Goal: Transaction & Acquisition: Purchase product/service

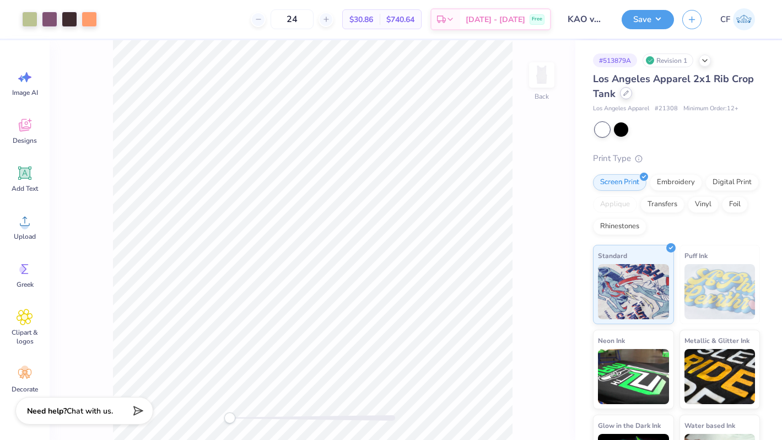
click at [626, 93] on icon at bounding box center [626, 93] width 4 height 4
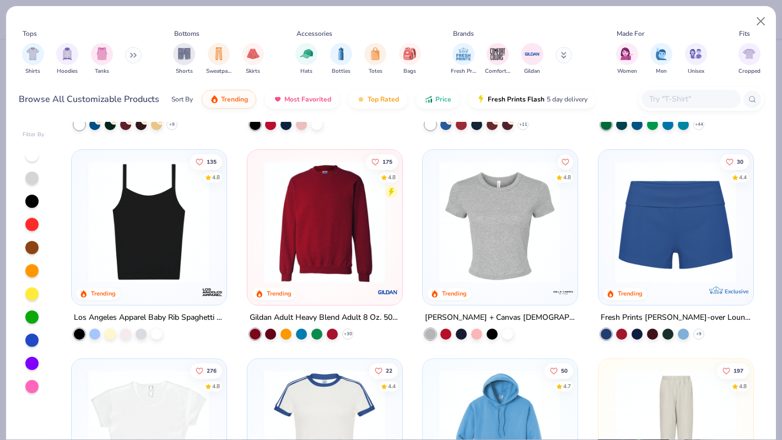
scroll to position [582, 0]
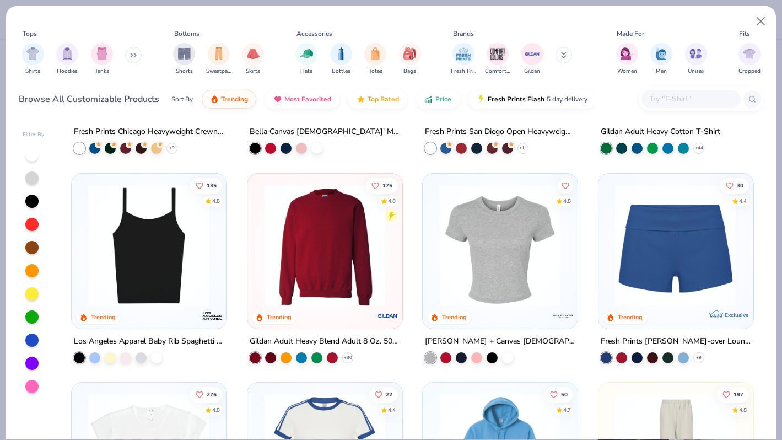
click at [345, 268] on img at bounding box center [324, 245] width 132 height 122
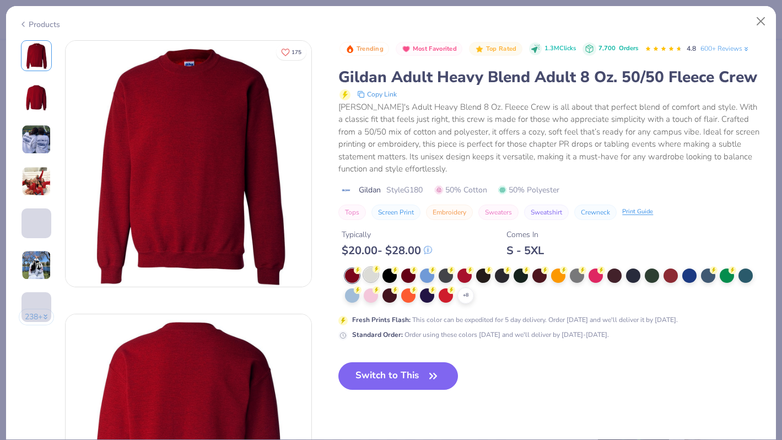
click at [370, 273] on div at bounding box center [371, 274] width 14 height 14
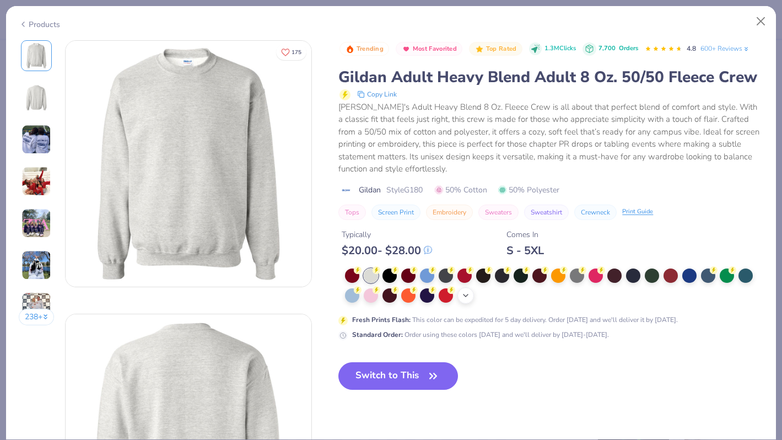
click at [460, 295] on div "+ 8" at bounding box center [465, 295] width 17 height 17
click at [579, 296] on div at bounding box center [577, 294] width 14 height 14
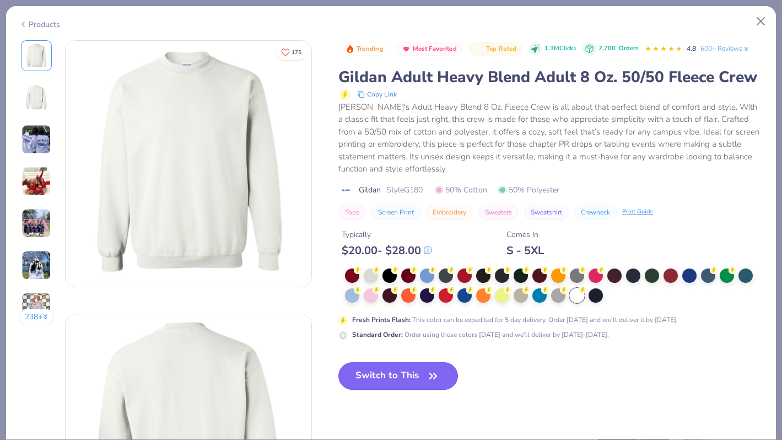
click at [360, 376] on button "Switch to This" at bounding box center [398, 376] width 120 height 28
click at [394, 375] on button "Switch to This" at bounding box center [398, 376] width 120 height 28
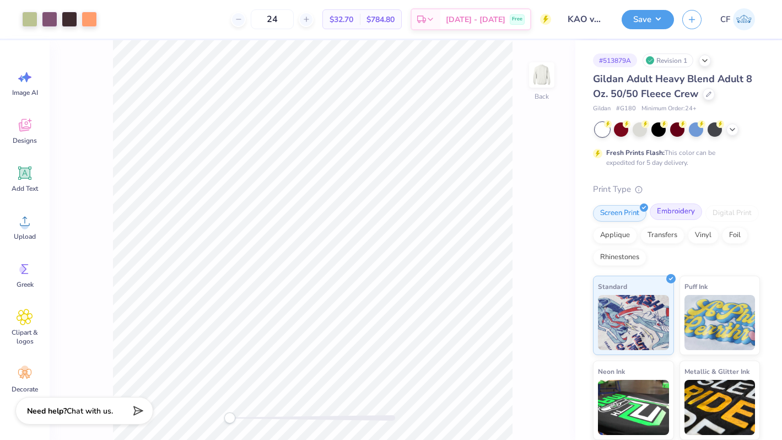
click at [661, 211] on div "Embroidery" at bounding box center [676, 211] width 52 height 17
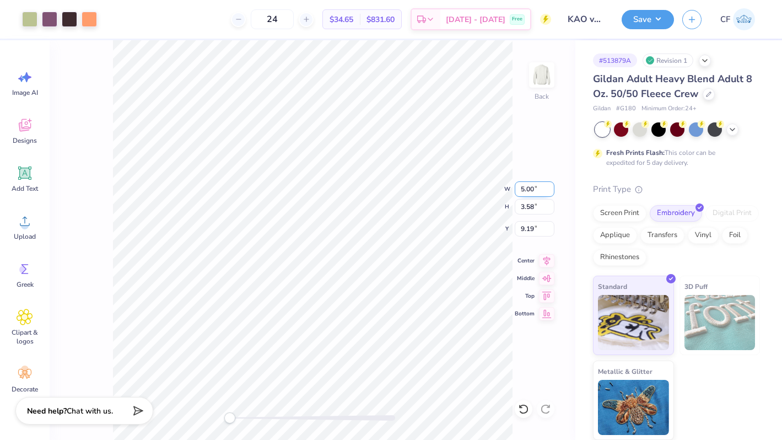
click at [523, 191] on input "5.00" at bounding box center [535, 188] width 40 height 15
type input "6.00"
type input "4.29"
type input "2.64"
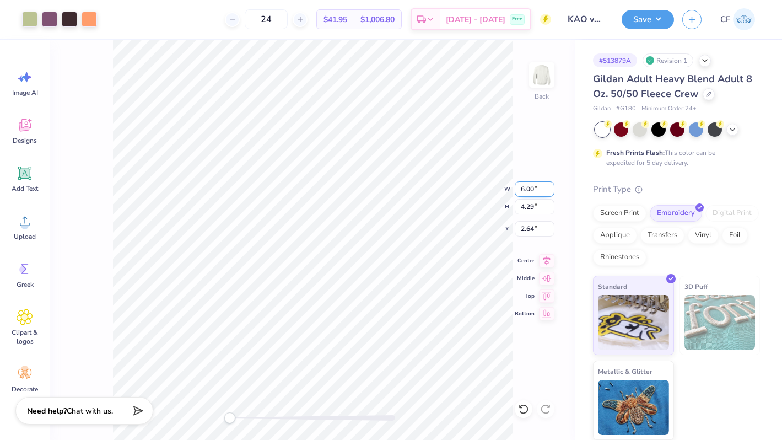
click at [522, 189] on input "6.00" at bounding box center [535, 188] width 40 height 15
type input "5.00"
type input "3.58"
type input "3.00"
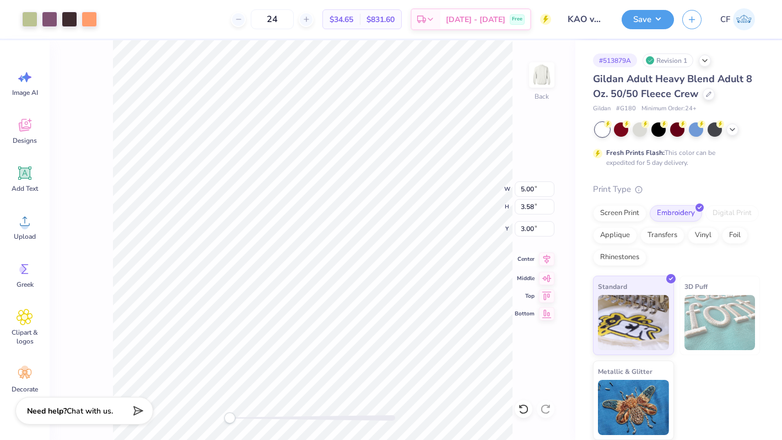
click at [545, 258] on icon at bounding box center [546, 259] width 7 height 9
click at [550, 259] on icon at bounding box center [546, 258] width 15 height 13
drag, startPoint x: 231, startPoint y: 418, endPoint x: 262, endPoint y: 418, distance: 30.9
click at [237, 418] on div "Accessibility label" at bounding box center [231, 417] width 11 height 11
click at [709, 98] on div at bounding box center [708, 93] width 12 height 12
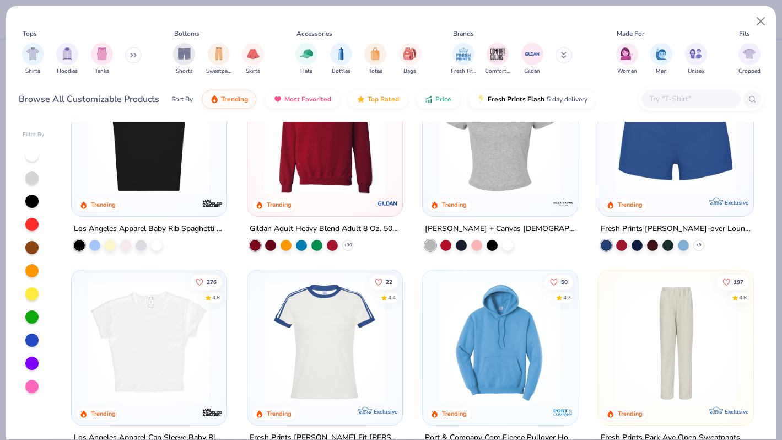
scroll to position [731, 0]
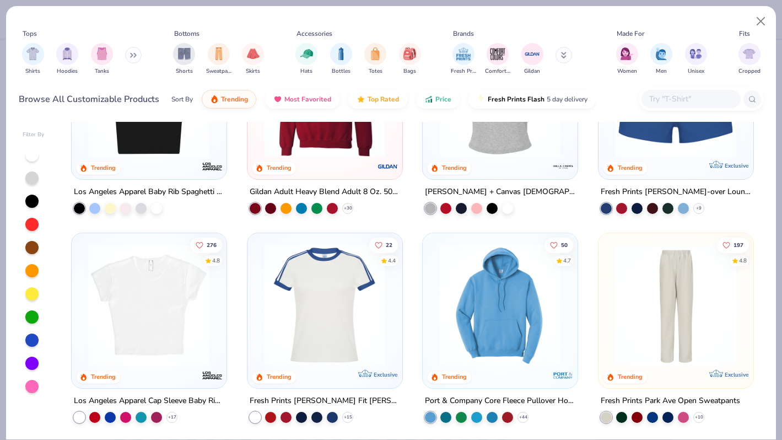
click at [497, 164] on div at bounding box center [500, 98] width 144 height 138
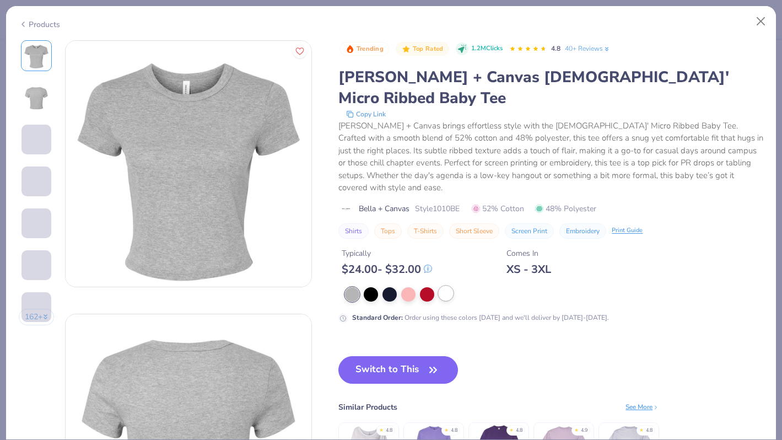
click at [443, 286] on div at bounding box center [446, 293] width 14 height 14
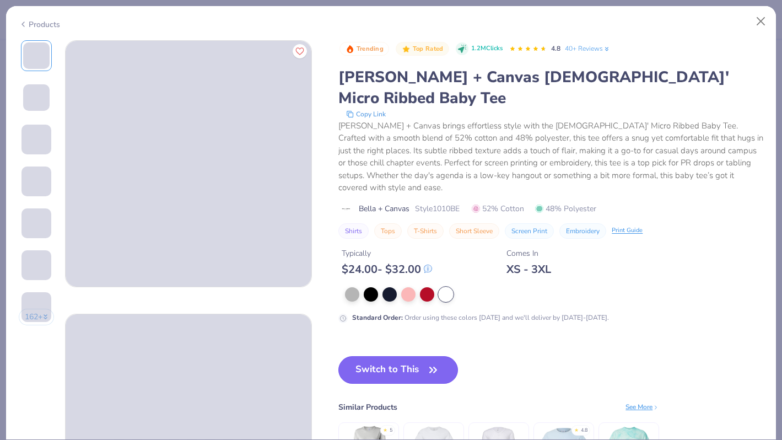
click at [424, 356] on button "Switch to This" at bounding box center [398, 370] width 120 height 28
click at [392, 356] on button "Switch to This" at bounding box center [398, 370] width 120 height 28
click at [396, 356] on button "Switch to This" at bounding box center [398, 370] width 120 height 28
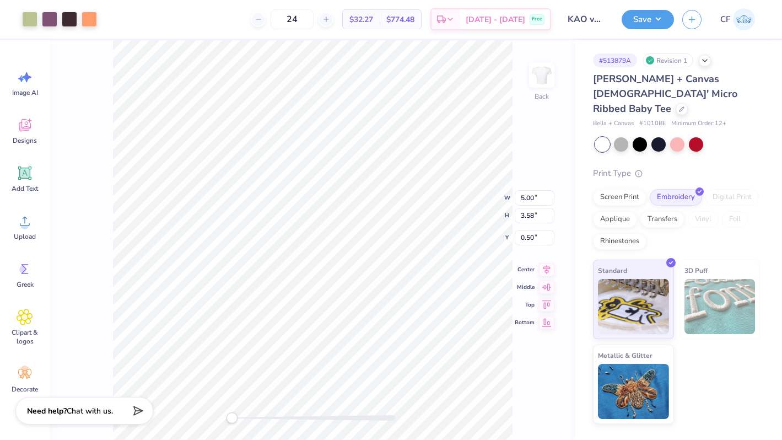
drag, startPoint x: 263, startPoint y: 416, endPoint x: 232, endPoint y: 416, distance: 30.9
click at [232, 416] on div "Accessibility label" at bounding box center [231, 417] width 11 height 11
click at [548, 262] on icon at bounding box center [546, 258] width 15 height 13
drag, startPoint x: 230, startPoint y: 416, endPoint x: 224, endPoint y: 416, distance: 6.1
click at [224, 416] on div "Accessibility label" at bounding box center [229, 417] width 11 height 11
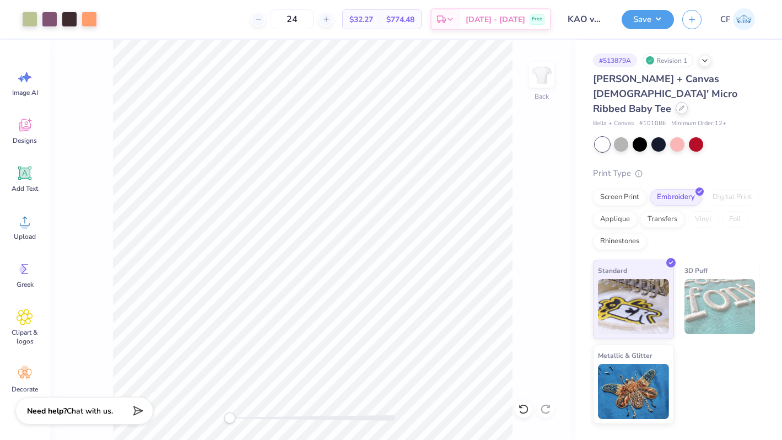
click at [675, 102] on div at bounding box center [681, 108] width 12 height 12
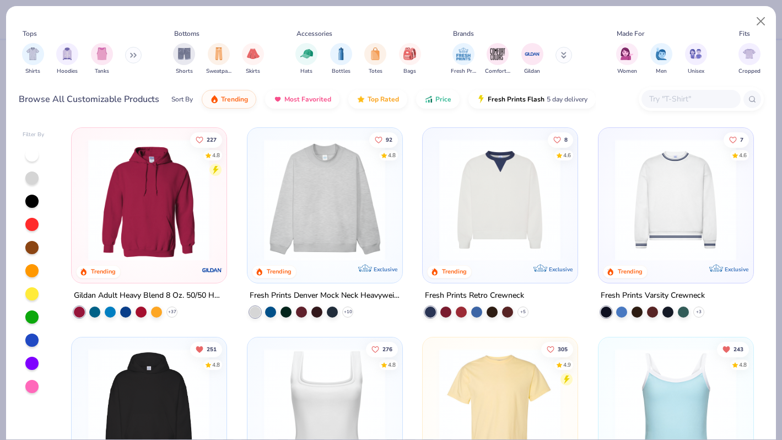
scroll to position [20, 0]
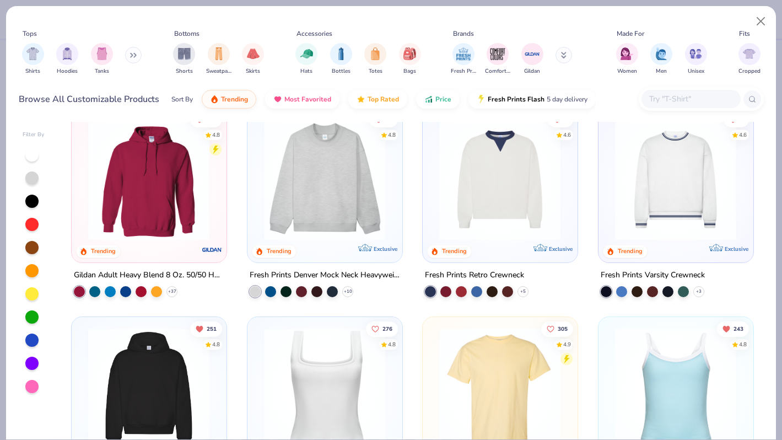
click at [331, 182] on img at bounding box center [324, 179] width 132 height 122
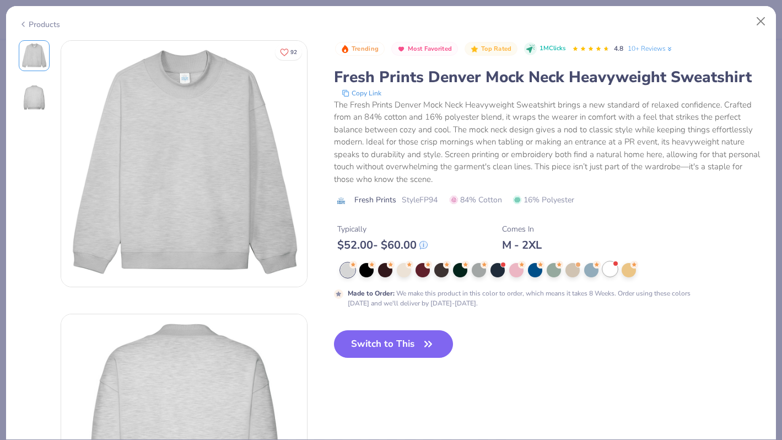
click at [608, 272] on div at bounding box center [610, 269] width 14 height 14
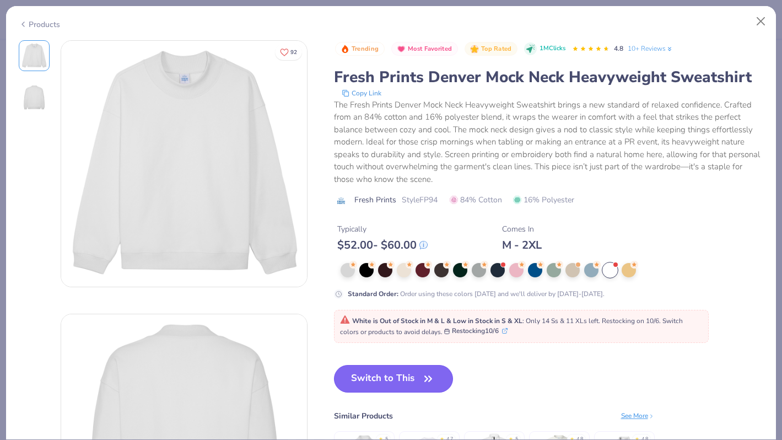
click at [411, 379] on button "Switch to This" at bounding box center [394, 379] width 120 height 28
type input "50"
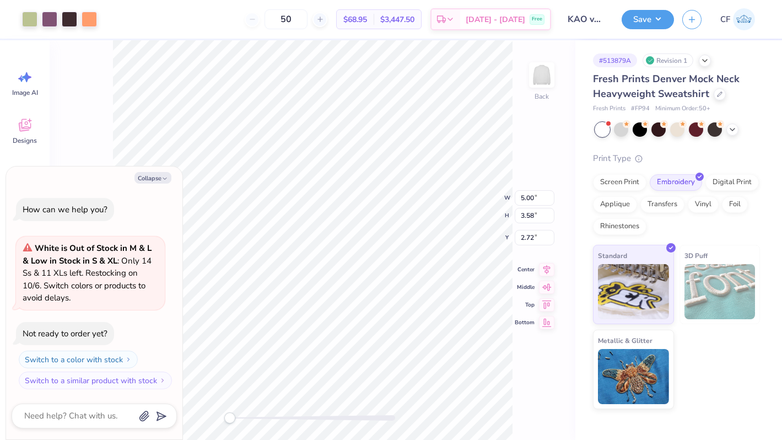
type textarea "x"
type input "5.96"
type input "4.26"
type input "2.03"
click at [542, 261] on icon at bounding box center [546, 258] width 15 height 13
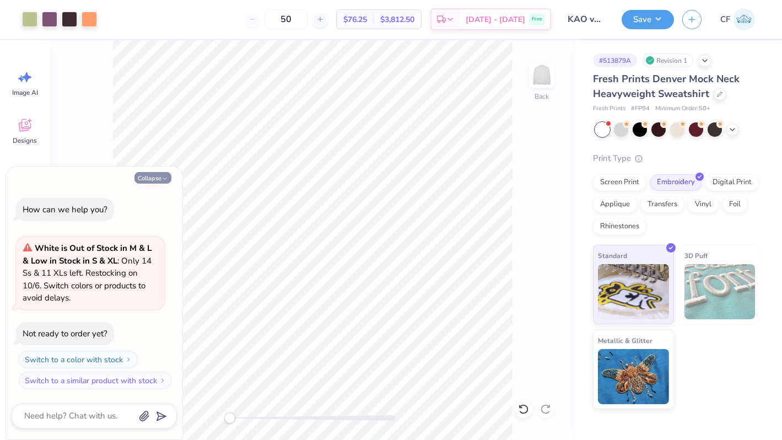
click at [160, 181] on button "Collapse" at bounding box center [152, 178] width 37 height 12
type textarea "x"
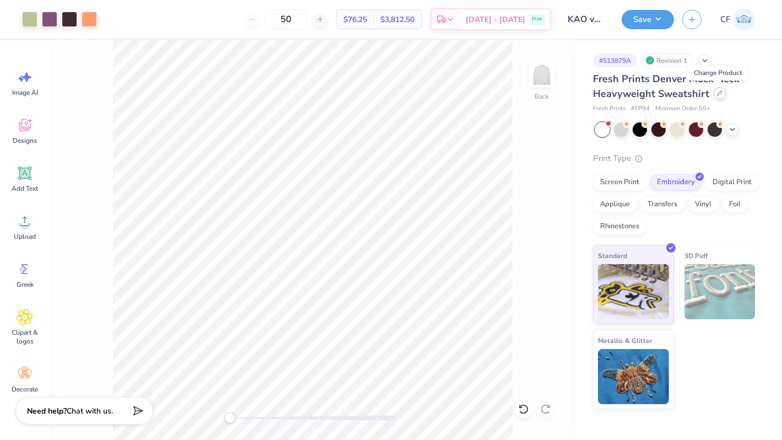
click at [717, 94] on icon at bounding box center [720, 93] width 6 height 6
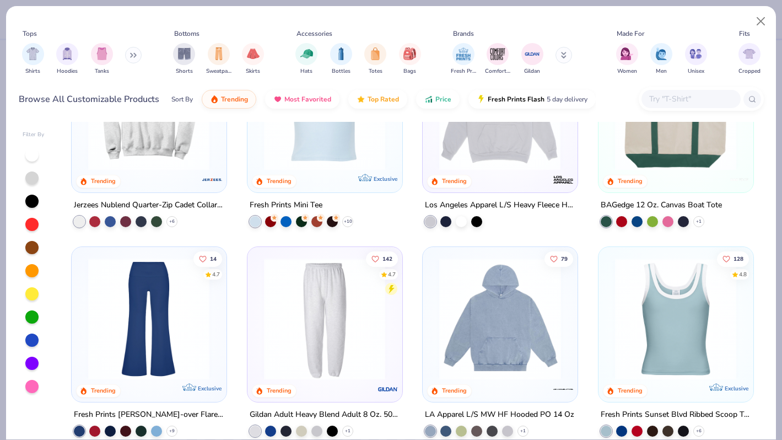
scroll to position [1331, 0]
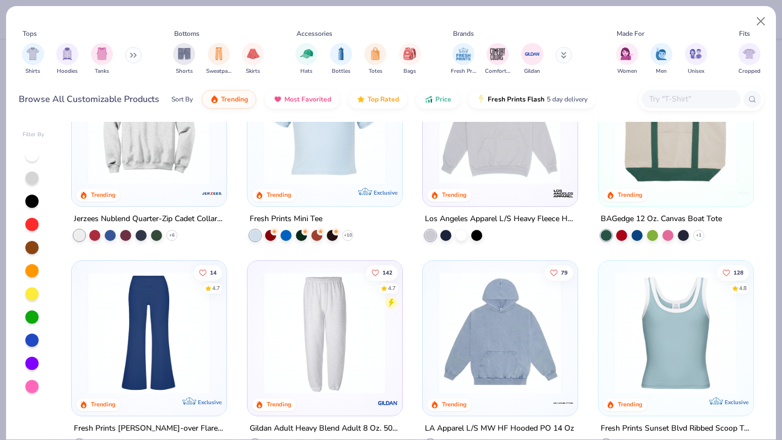
click at [465, 338] on img at bounding box center [500, 332] width 133 height 122
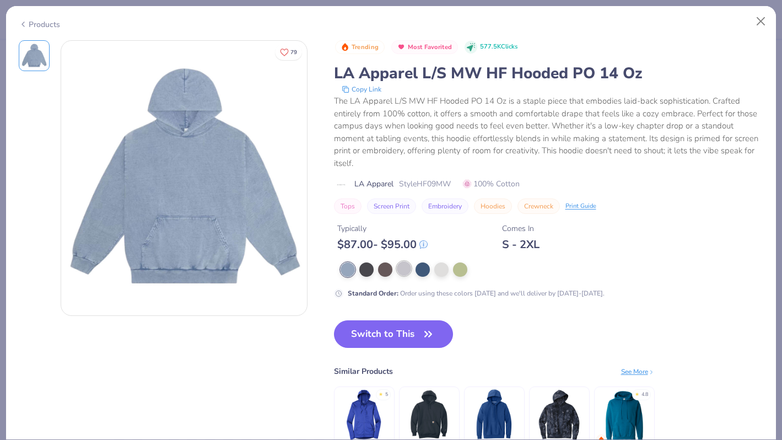
click at [403, 262] on div at bounding box center [404, 268] width 14 height 14
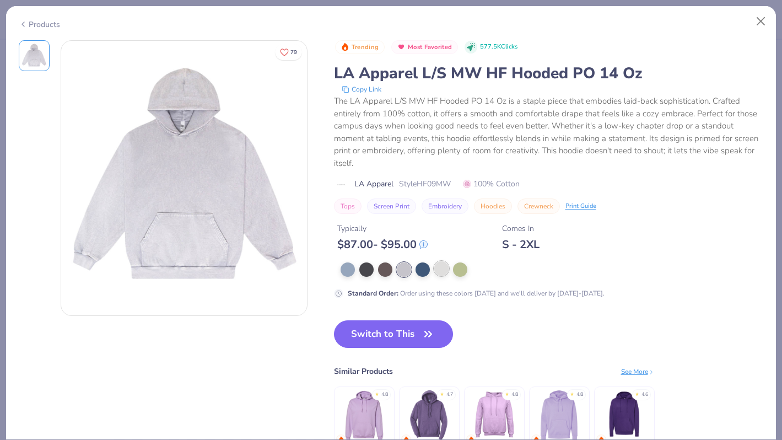
click at [440, 261] on div at bounding box center [441, 268] width 14 height 14
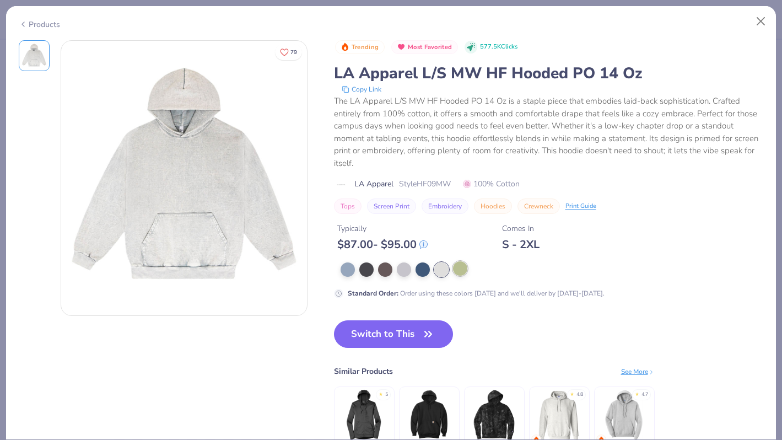
click at [458, 261] on div at bounding box center [460, 268] width 14 height 14
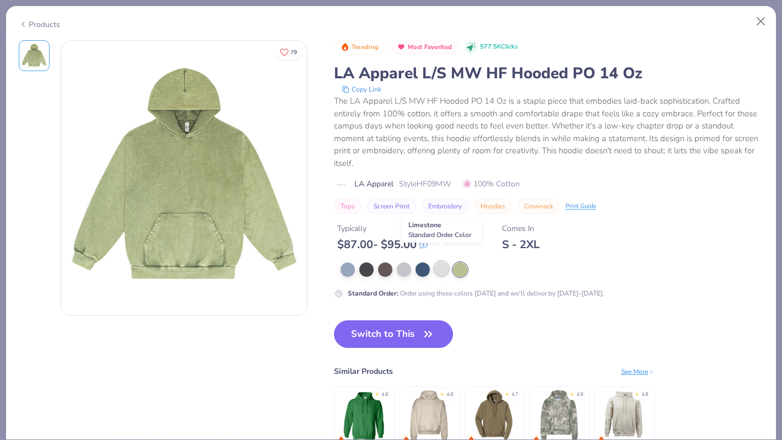
click at [434, 261] on div at bounding box center [441, 268] width 14 height 14
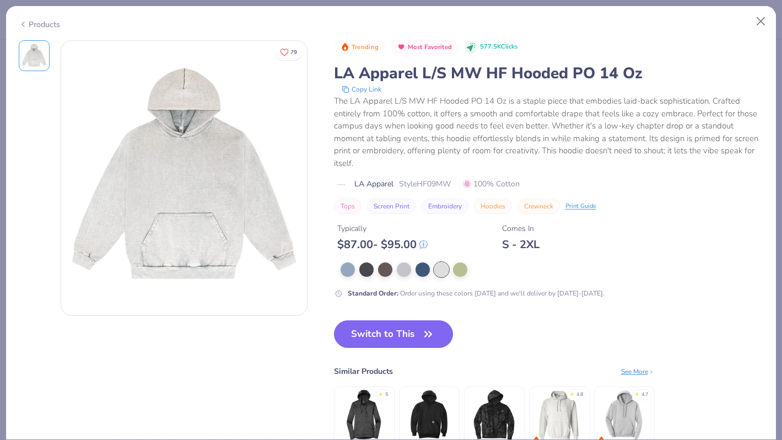
click at [375, 262] on div at bounding box center [551, 269] width 423 height 14
click at [380, 261] on div at bounding box center [385, 268] width 14 height 14
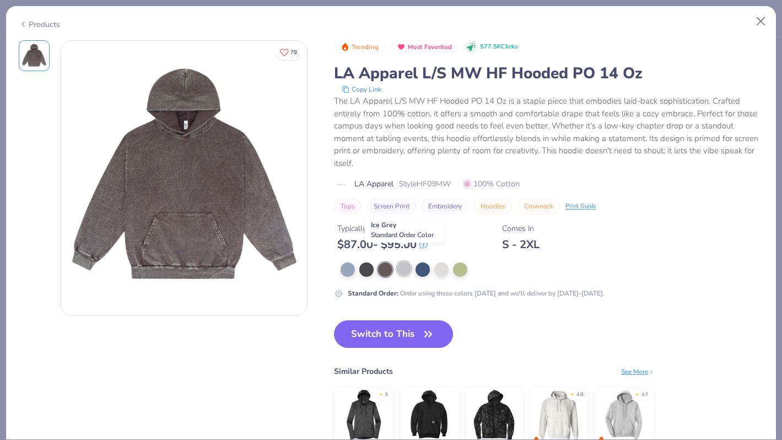
click at [407, 261] on div at bounding box center [404, 268] width 14 height 14
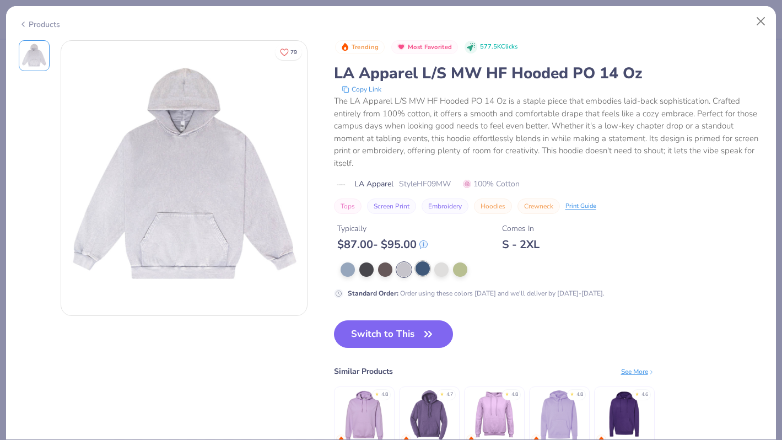
click at [425, 261] on div at bounding box center [422, 268] width 14 height 14
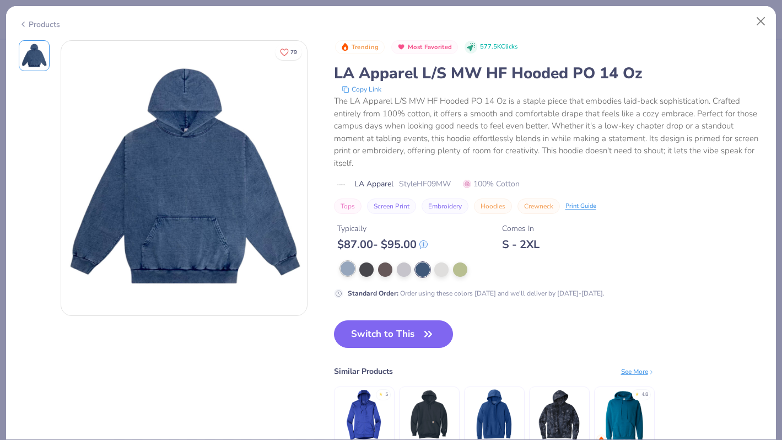
click at [345, 261] on div at bounding box center [347, 268] width 14 height 14
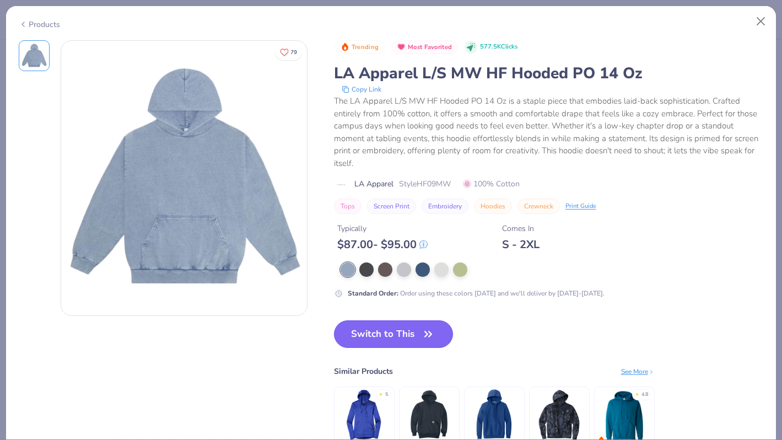
click at [418, 320] on button "Switch to This" at bounding box center [394, 334] width 120 height 28
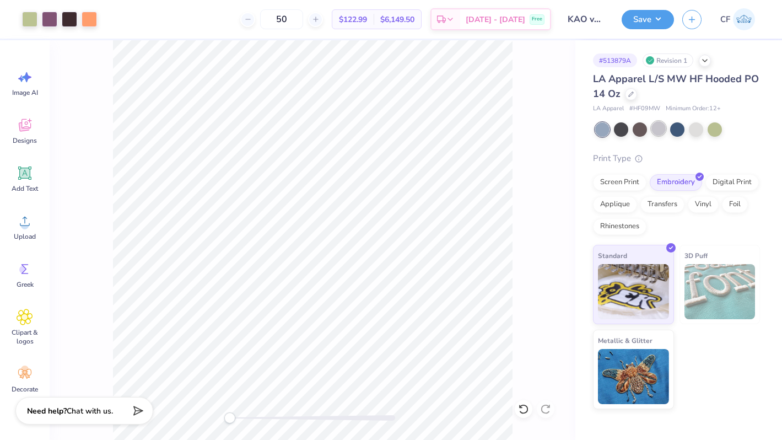
click at [658, 133] on div at bounding box center [658, 128] width 14 height 14
click at [691, 131] on div at bounding box center [696, 128] width 14 height 14
click at [717, 130] on div at bounding box center [714, 128] width 14 height 14
click at [641, 131] on div at bounding box center [639, 128] width 14 height 14
click at [629, 97] on div at bounding box center [631, 93] width 12 height 12
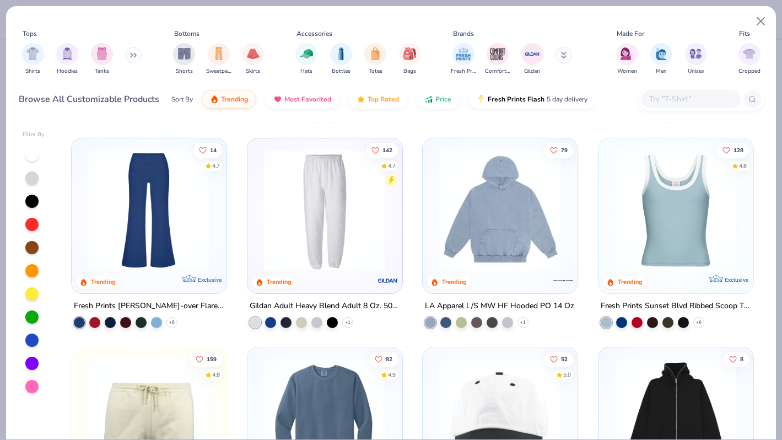
scroll to position [1469, 0]
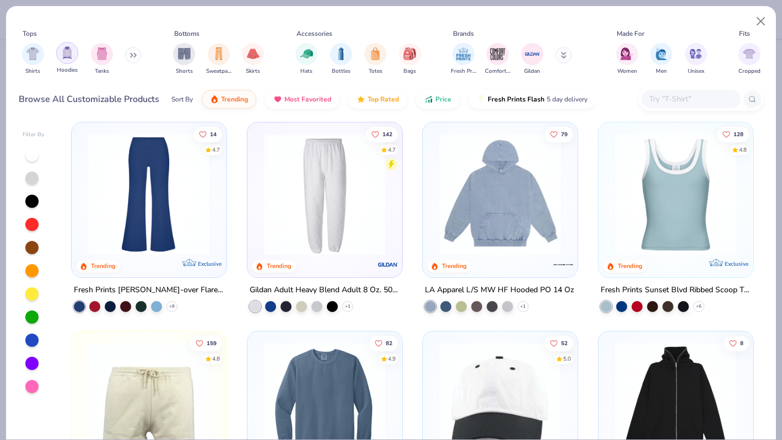
click at [72, 50] on img "filter for Hoodies" at bounding box center [67, 52] width 12 height 13
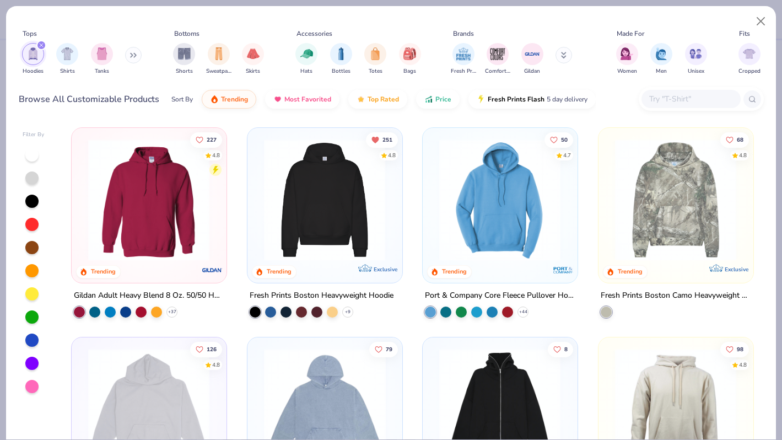
click at [685, 165] on img at bounding box center [675, 200] width 132 height 122
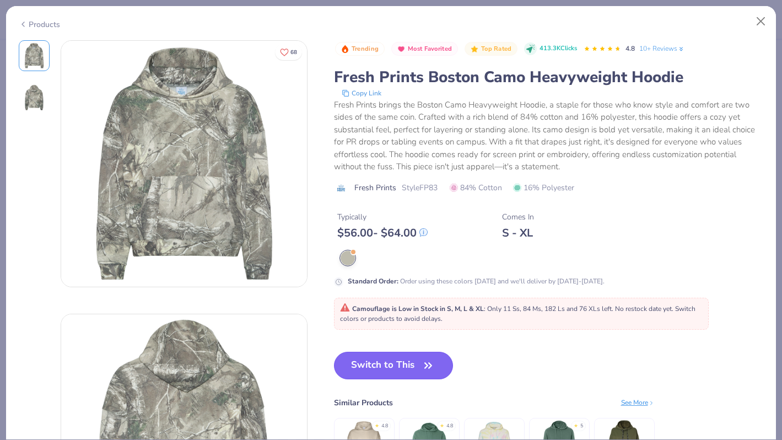
click at [403, 364] on button "Switch to This" at bounding box center [394, 365] width 120 height 28
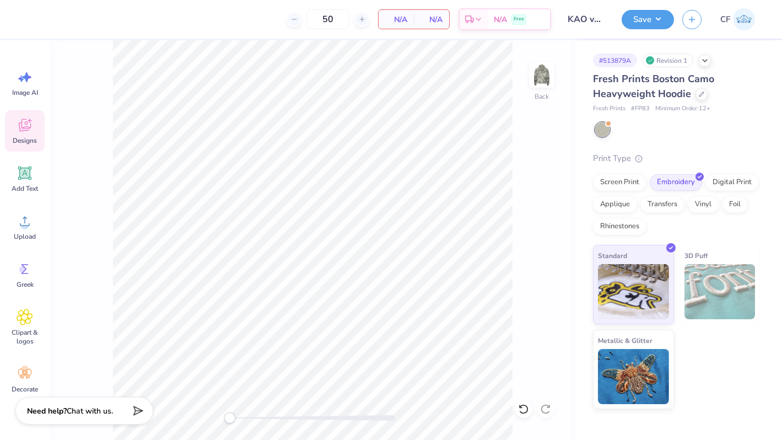
click at [29, 129] on icon at bounding box center [24, 126] width 10 height 9
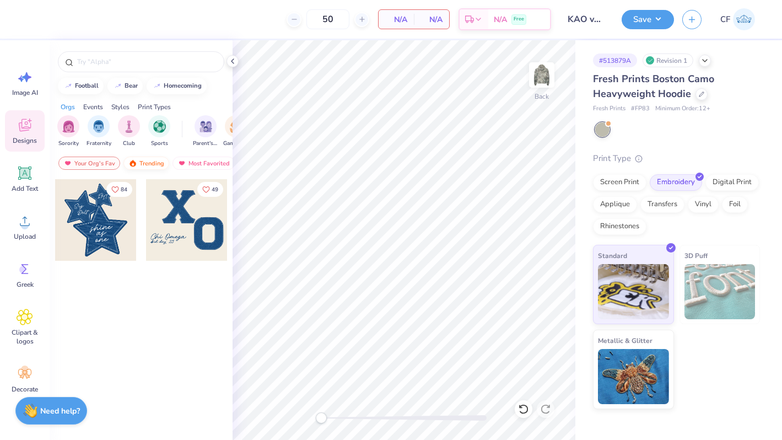
click at [155, 165] on div "Trending" at bounding box center [146, 162] width 46 height 13
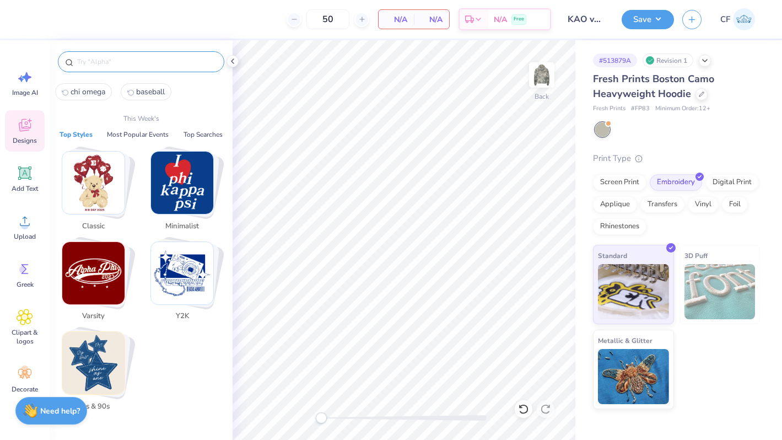
click at [120, 64] on input "text" at bounding box center [146, 61] width 141 height 11
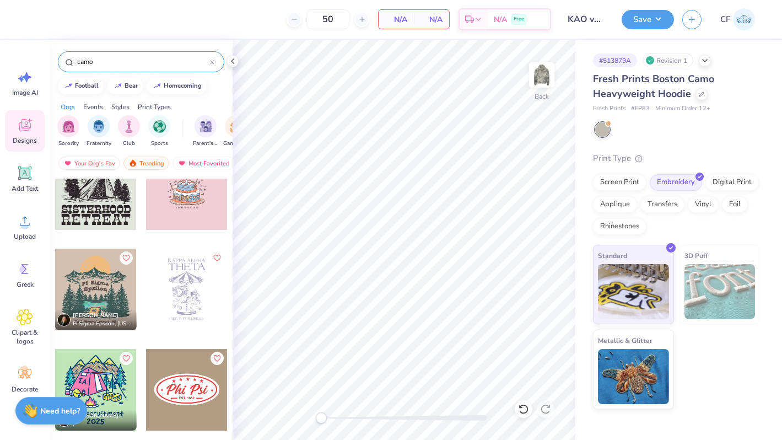
scroll to position [1352, 0]
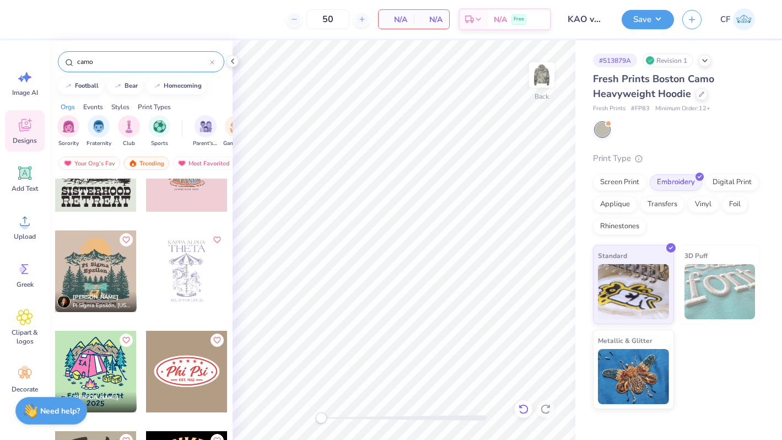
type input "camo"
click at [522, 409] on icon at bounding box center [523, 408] width 11 height 11
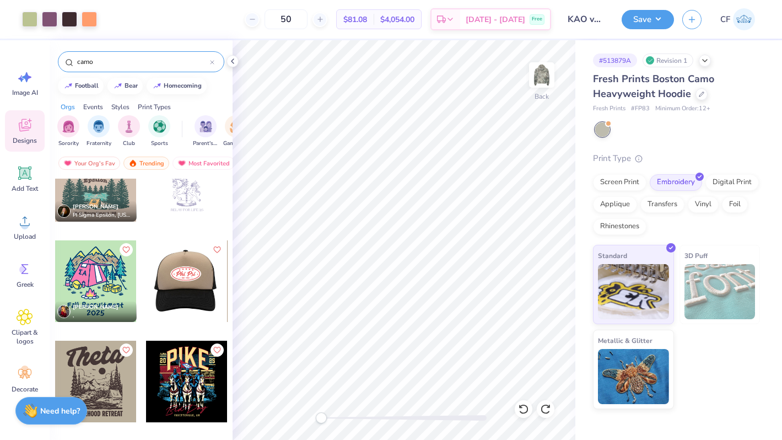
scroll to position [1464, 0]
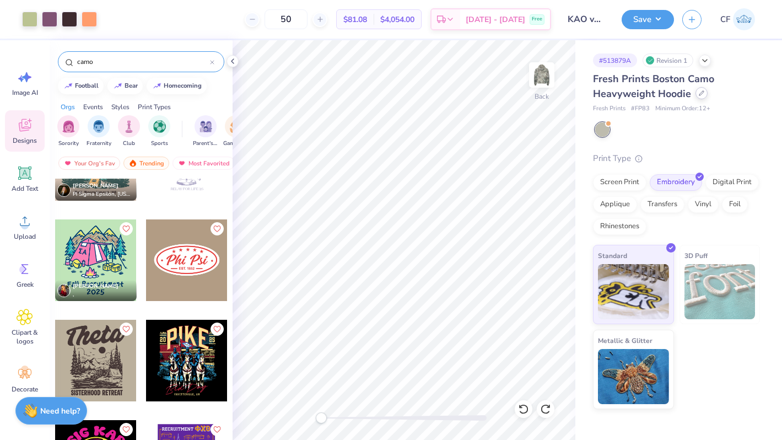
click at [704, 93] on div at bounding box center [701, 93] width 12 height 12
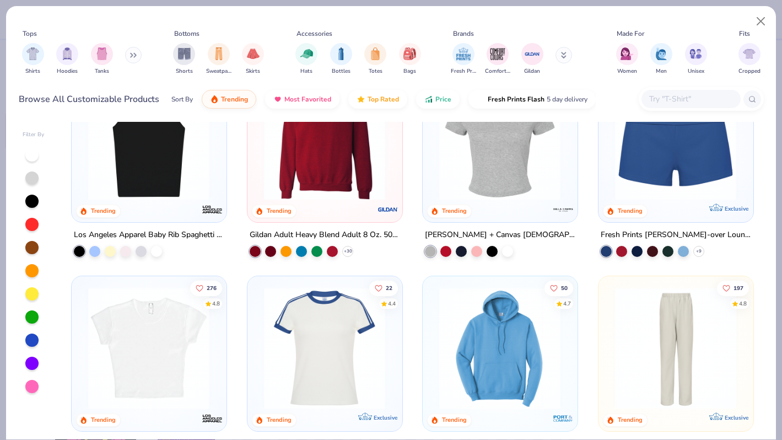
scroll to position [923, 0]
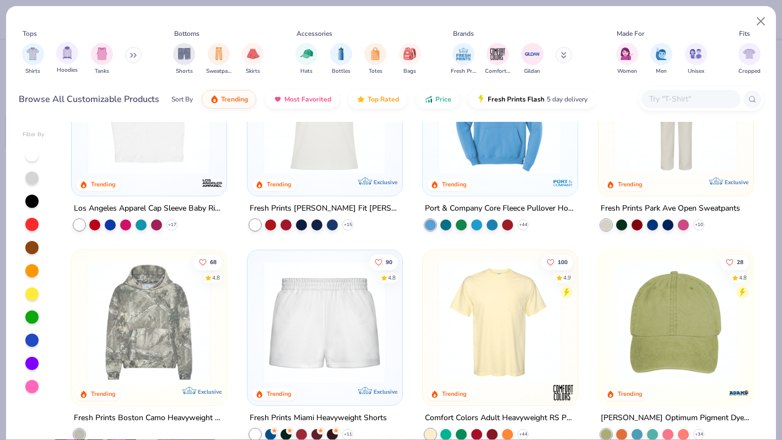
click at [59, 64] on div "Hoodies" at bounding box center [67, 58] width 22 height 33
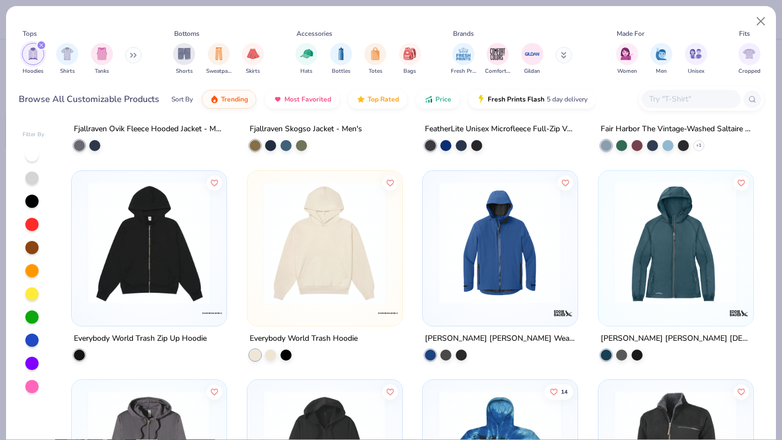
scroll to position [5169, 0]
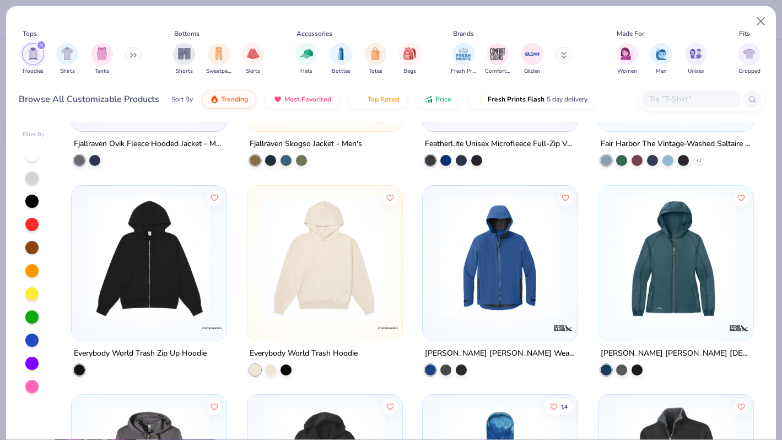
click at [348, 247] on img at bounding box center [324, 257] width 132 height 122
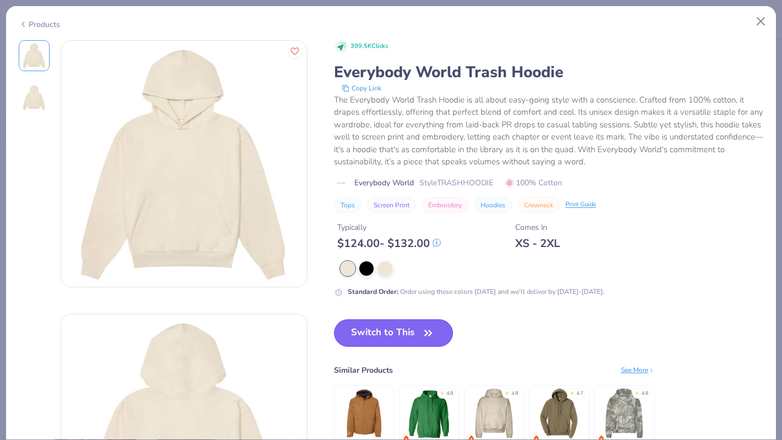
click at [395, 328] on button "Switch to This" at bounding box center [394, 333] width 120 height 28
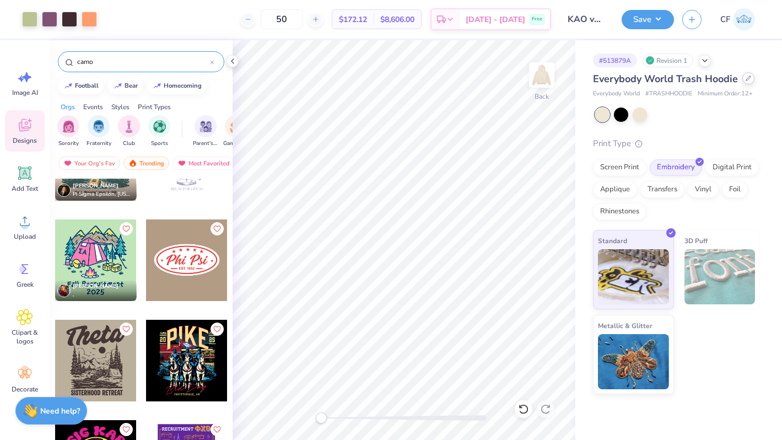
click at [751, 75] on div at bounding box center [748, 78] width 12 height 12
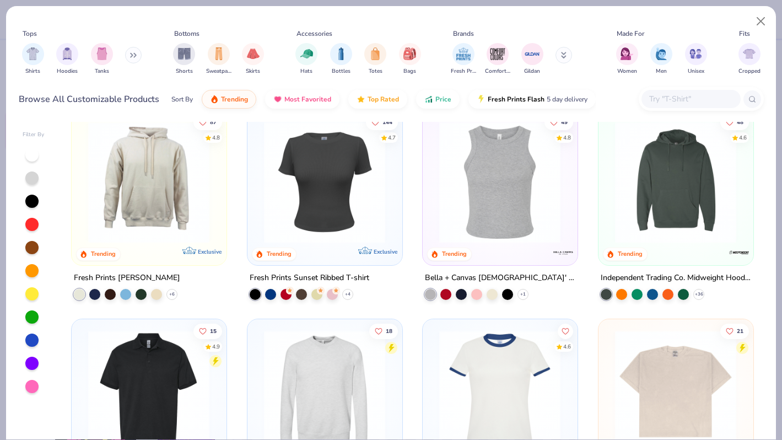
scroll to position [3157, 0]
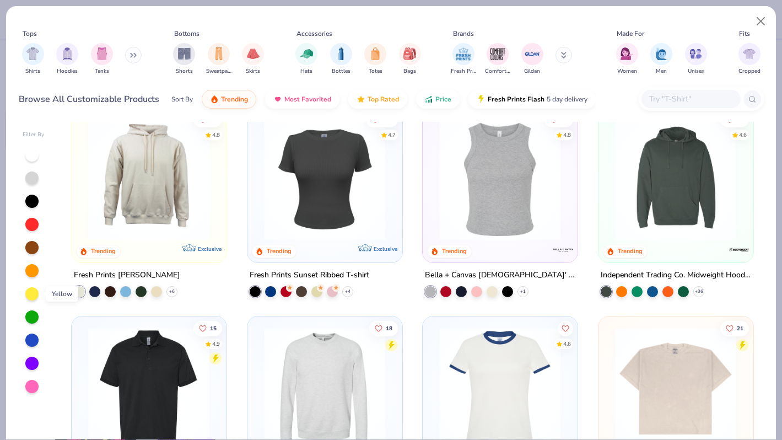
click at [33, 292] on div at bounding box center [31, 293] width 13 height 13
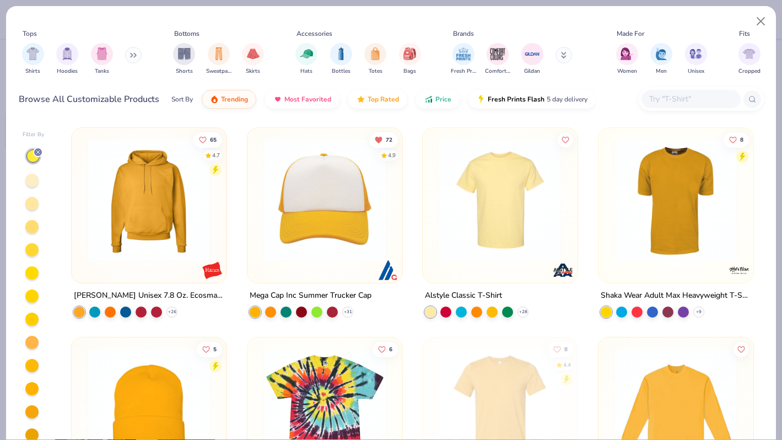
click at [32, 178] on div at bounding box center [31, 180] width 13 height 13
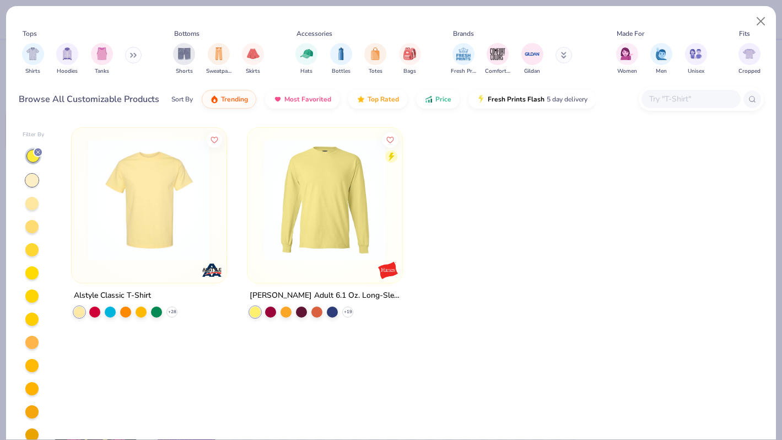
click at [34, 156] on div at bounding box center [32, 155] width 13 height 13
click at [35, 144] on div "Filter By" at bounding box center [34, 292] width 22 height 322
click at [36, 151] on line at bounding box center [37, 151] width 3 height 3
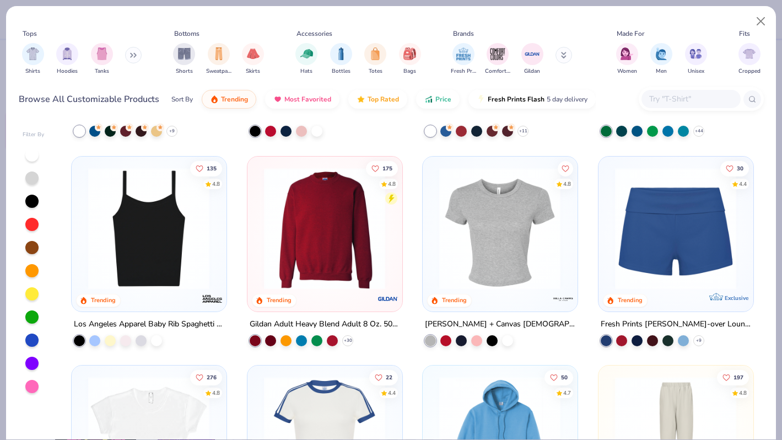
scroll to position [620, 0]
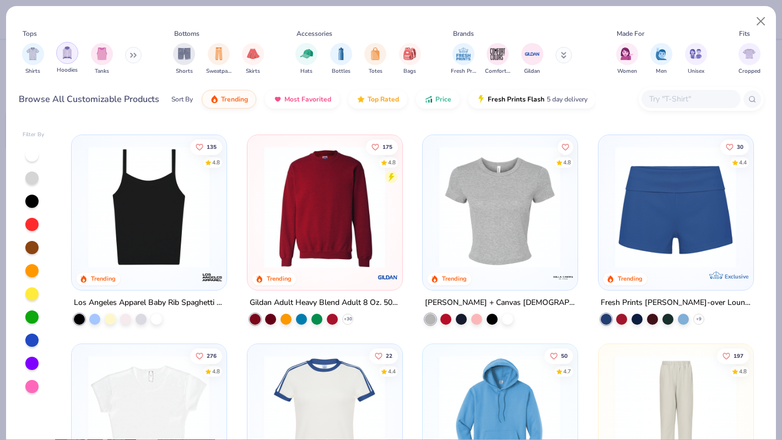
click at [71, 47] on img "filter for Hoodies" at bounding box center [67, 52] width 12 height 13
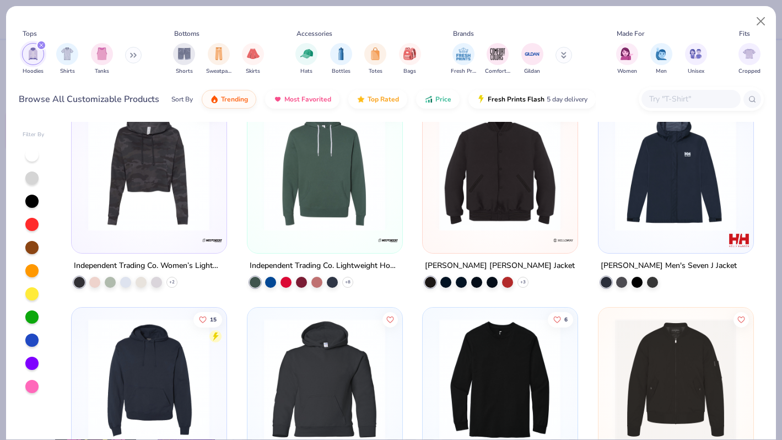
scroll to position [4634, 0]
